Goal: Check status: Check status

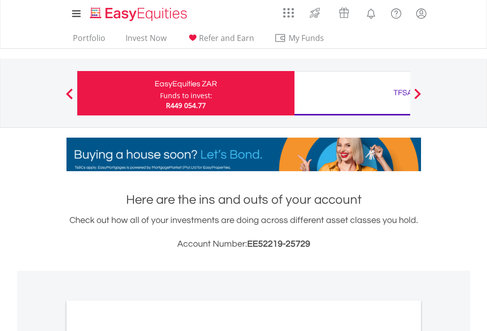
click at [160, 93] on div "Funds to invest:" at bounding box center [186, 96] width 52 height 10
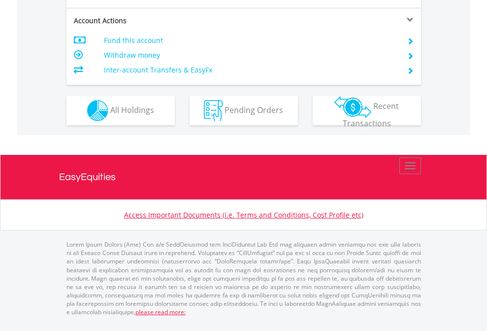
scroll to position [925, 0]
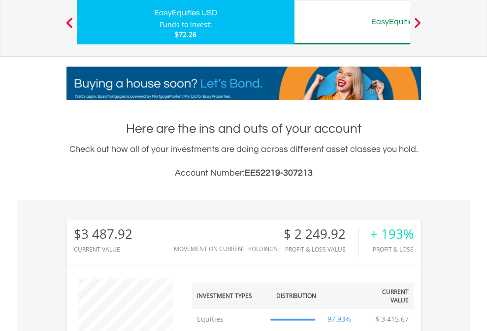
click at [352, 22] on div "EasyEquities AUD" at bounding box center [404, 22] width 206 height 14
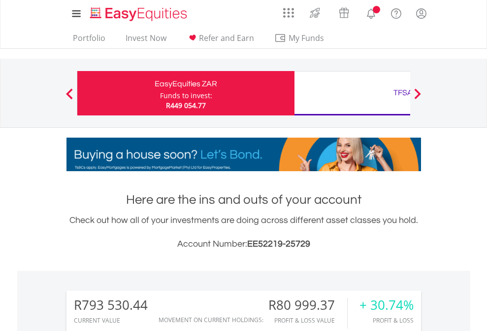
scroll to position [95, 155]
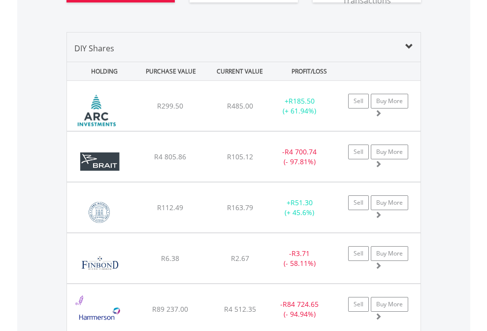
scroll to position [1155, 0]
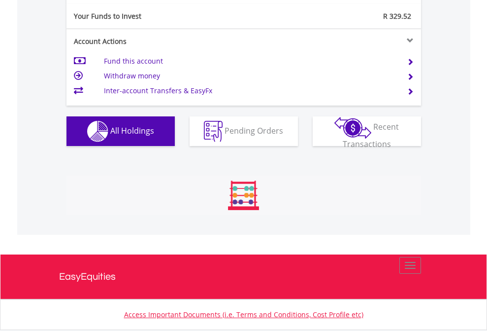
scroll to position [95, 155]
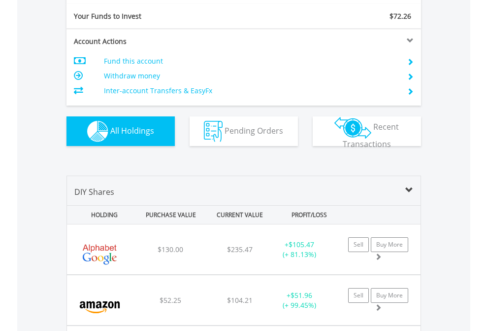
scroll to position [1096, 0]
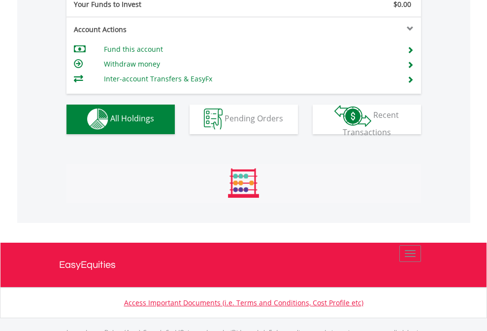
scroll to position [976, 0]
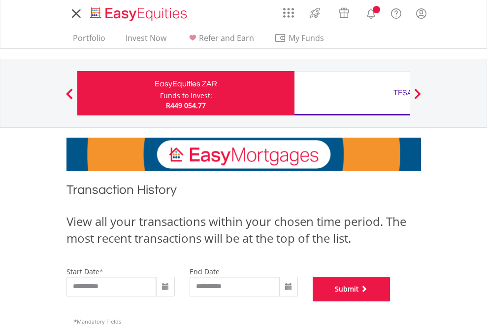
click at [391, 301] on button "Submit" at bounding box center [352, 289] width 78 height 25
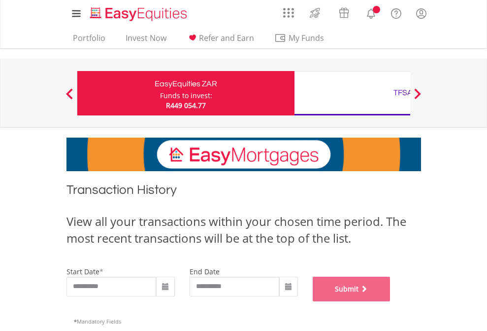
scroll to position [400, 0]
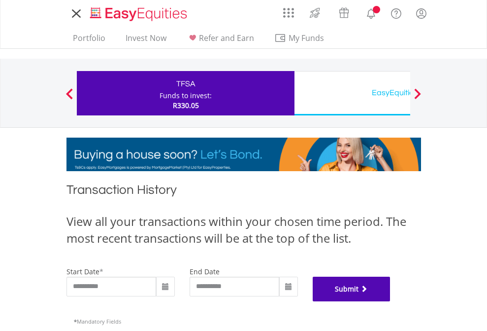
click at [391, 301] on button "Submit" at bounding box center [352, 289] width 78 height 25
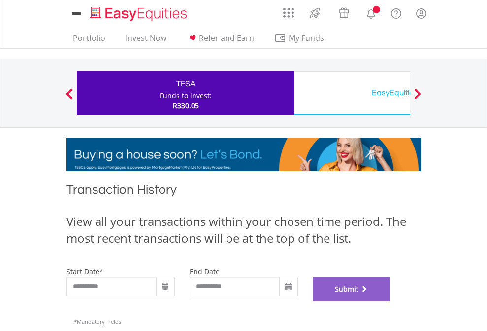
scroll to position [400, 0]
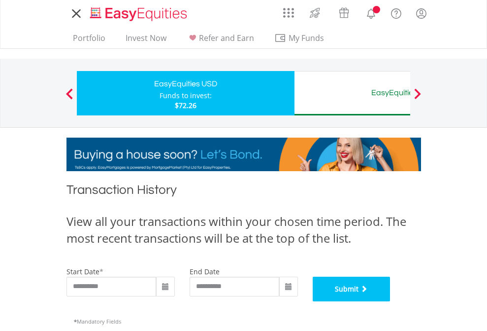
click at [391, 301] on button "Submit" at bounding box center [352, 289] width 78 height 25
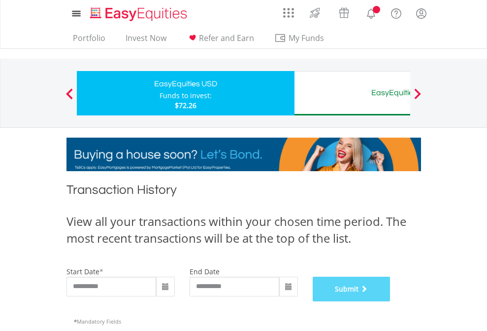
scroll to position [400, 0]
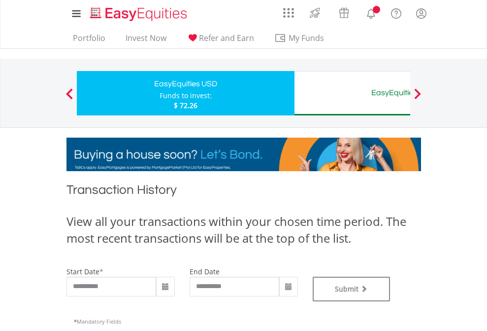
click at [352, 93] on div "EasyEquities AUD" at bounding box center [404, 93] width 206 height 14
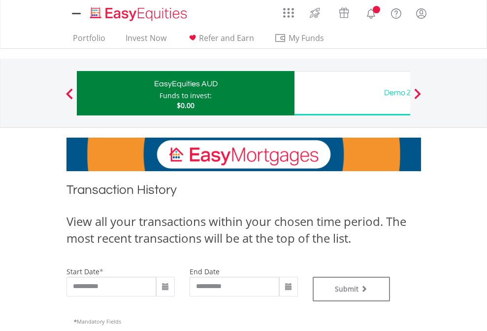
type input "**********"
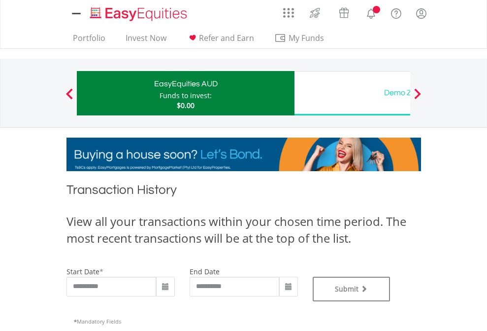
type input "**********"
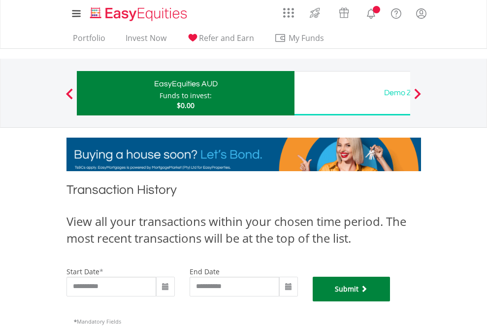
click at [391, 301] on button "Submit" at bounding box center [352, 289] width 78 height 25
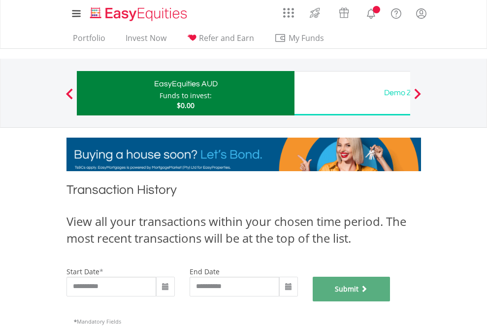
scroll to position [400, 0]
